Goal: Find specific page/section: Find specific page/section

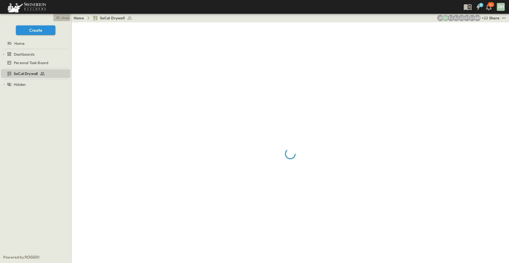
click at [64, 18] on span "close" at bounding box center [65, 17] width 8 height 5
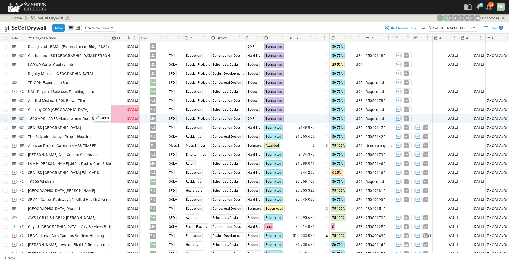
click at [62, 119] on span "1800 AOS - ARES Management Roof Deck" at bounding box center [64, 118] width 72 height 5
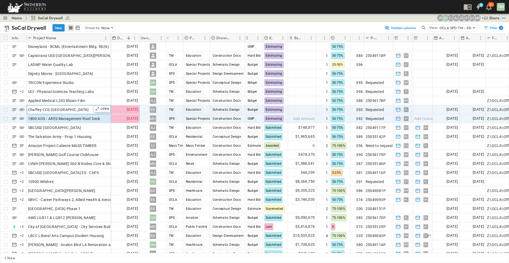
click at [64, 112] on span "Chaffey CCD [GEOGRAPHIC_DATA]" at bounding box center [58, 109] width 61 height 5
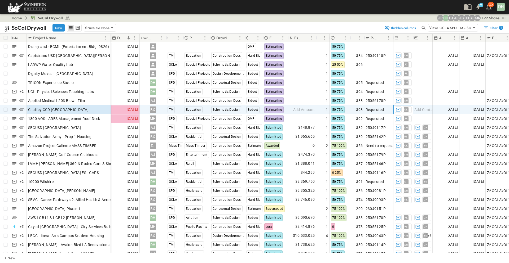
click at [406, 110] on span "DL" at bounding box center [405, 110] width 3 height 0
click at [80, 110] on span "Chaffey CCD [GEOGRAPHIC_DATA]" at bounding box center [58, 109] width 61 height 5
